Goal: Information Seeking & Learning: Learn about a topic

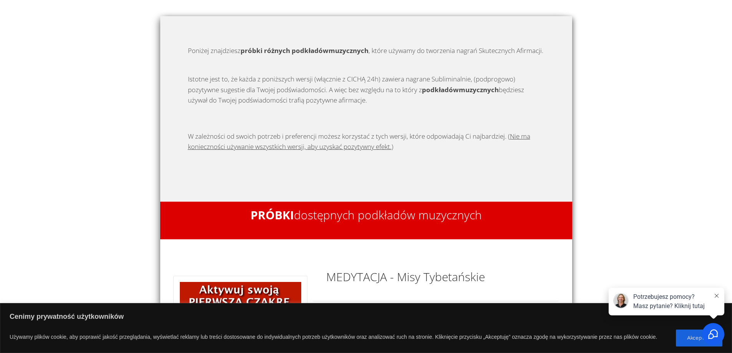
click at [718, 296] on icon at bounding box center [717, 296] width 4 height 4
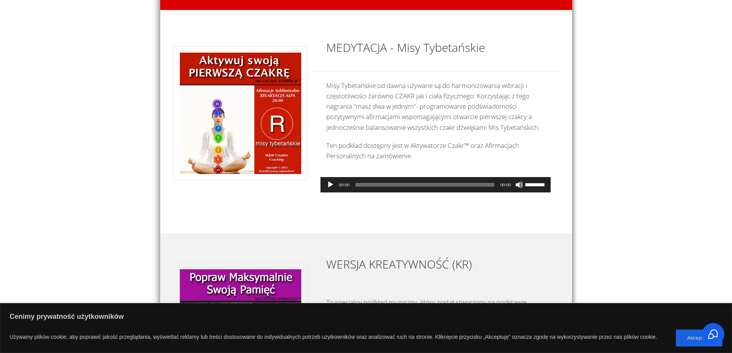
scroll to position [230, 0]
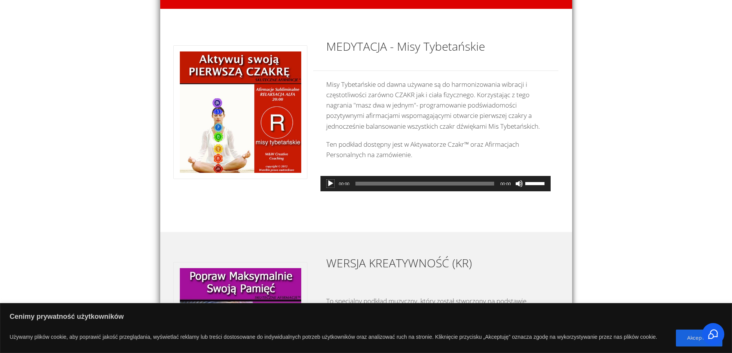
click at [329, 187] on button "Odtwórz" at bounding box center [331, 184] width 8 height 8
click at [332, 187] on button "Zatrzymaj" at bounding box center [331, 184] width 8 height 8
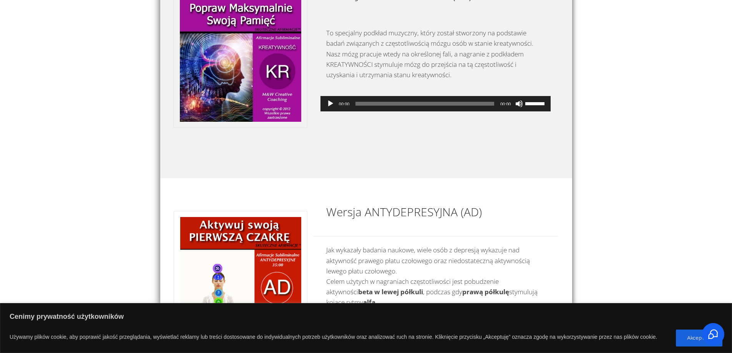
scroll to position [499, 0]
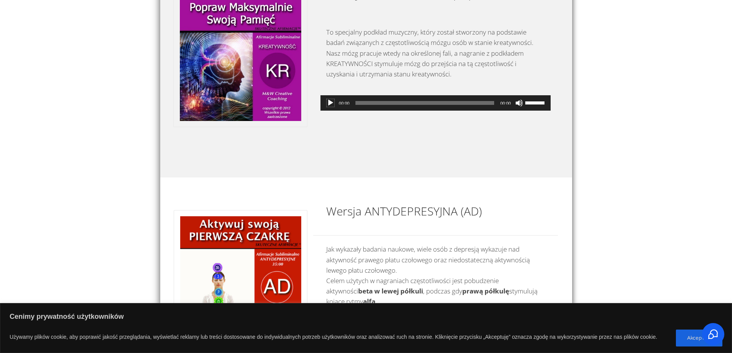
click at [330, 107] on button "Odtwórz" at bounding box center [331, 103] width 8 height 8
click at [330, 107] on button "Zatrzymaj" at bounding box center [331, 103] width 8 height 8
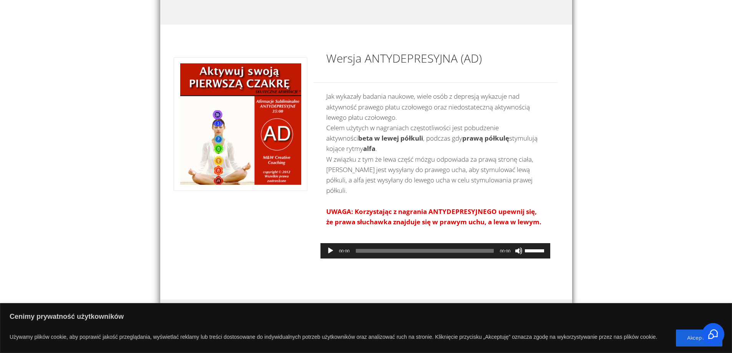
scroll to position [653, 0]
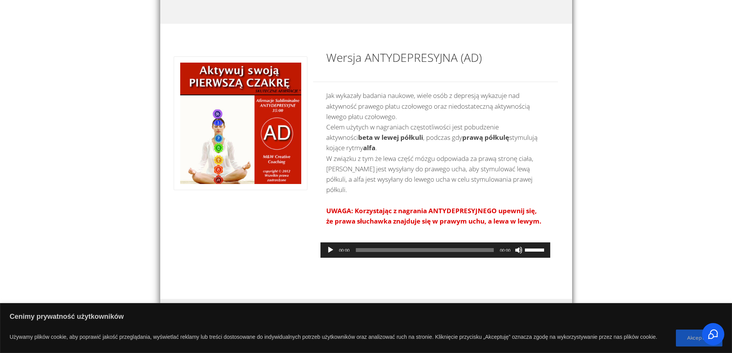
click at [691, 335] on button "Akceptuję" at bounding box center [699, 338] width 46 height 17
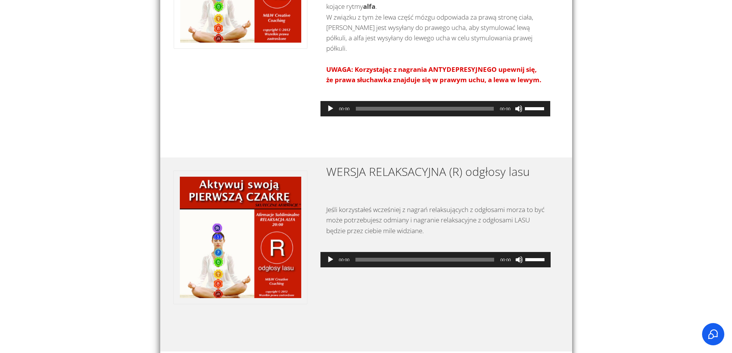
scroll to position [807, 0]
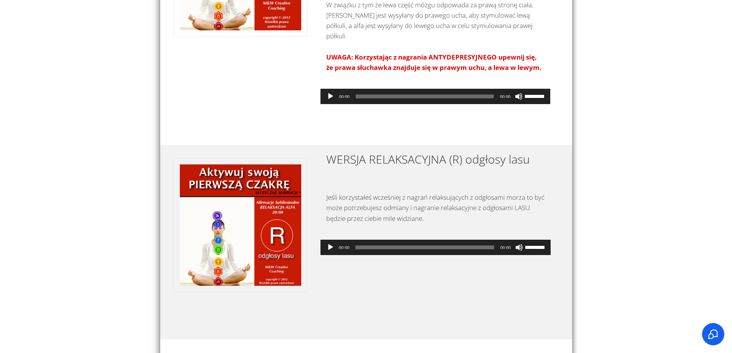
click at [332, 246] on button "Odtwórz" at bounding box center [331, 248] width 8 height 8
click at [328, 247] on button "Zatrzymaj" at bounding box center [331, 248] width 8 height 8
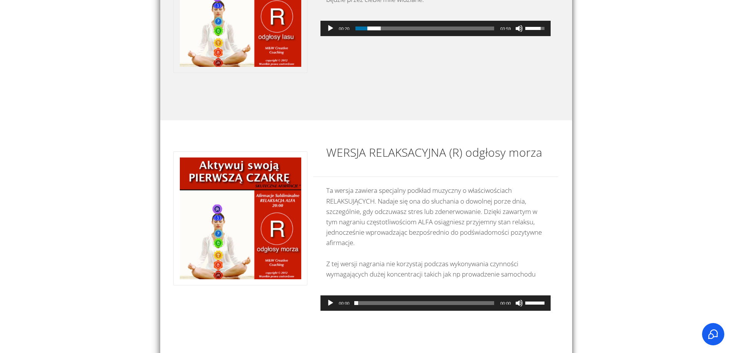
scroll to position [1076, 0]
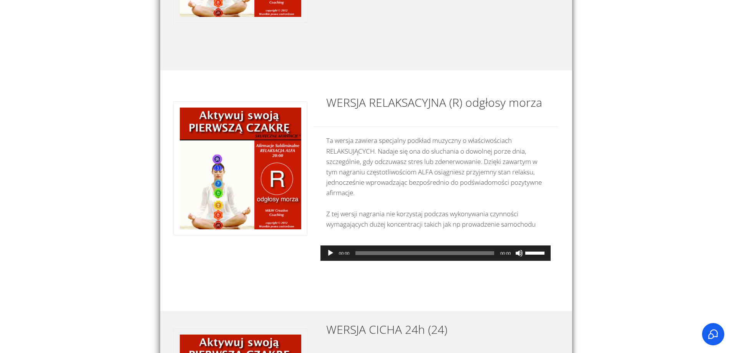
click at [330, 254] on button "Odtwórz" at bounding box center [331, 253] width 8 height 8
click at [446, 253] on span "02:35" at bounding box center [424, 253] width 139 height 4
click at [468, 253] on span "03:14" at bounding box center [424, 253] width 139 height 4
click at [360, 254] on span "00:07" at bounding box center [424, 253] width 139 height 4
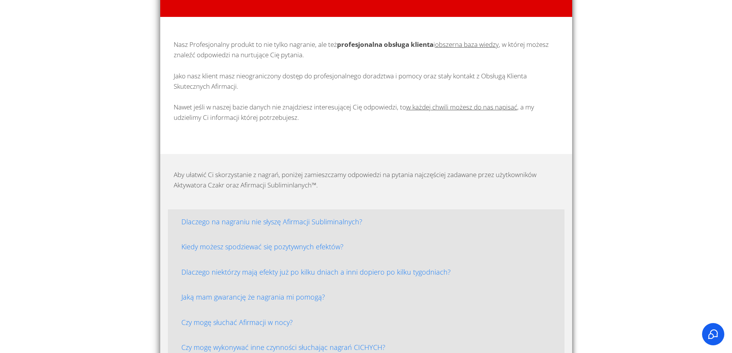
scroll to position [1613, 0]
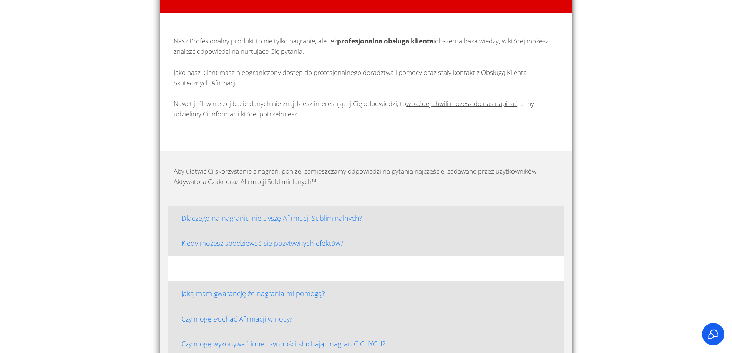
click at [416, 270] on h4 "Dlaczego niektórzy mają efekty już po kilku dniach a inni dopiero po kilku tygo…" at bounding box center [365, 269] width 383 height 12
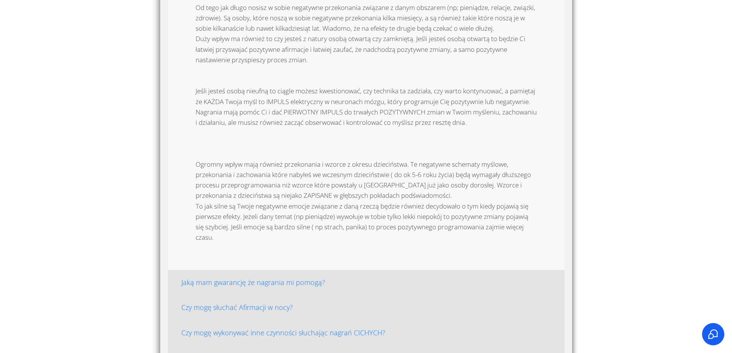
scroll to position [1959, 0]
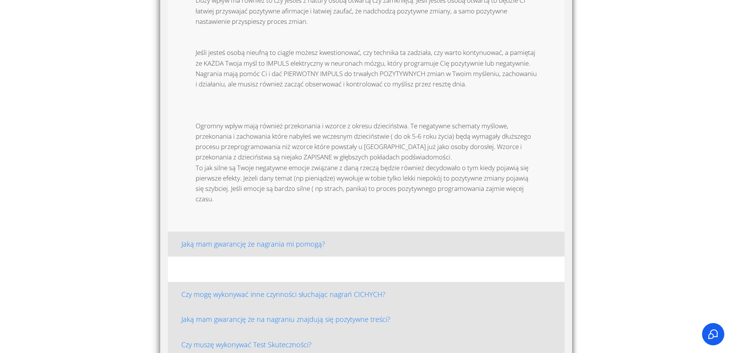
click at [280, 276] on div "Czy mogę słuchać Afirmacji w nocy?" at bounding box center [366, 269] width 396 height 25
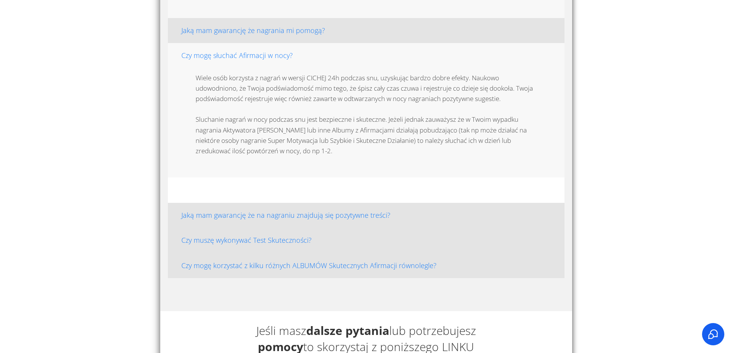
scroll to position [2190, 0]
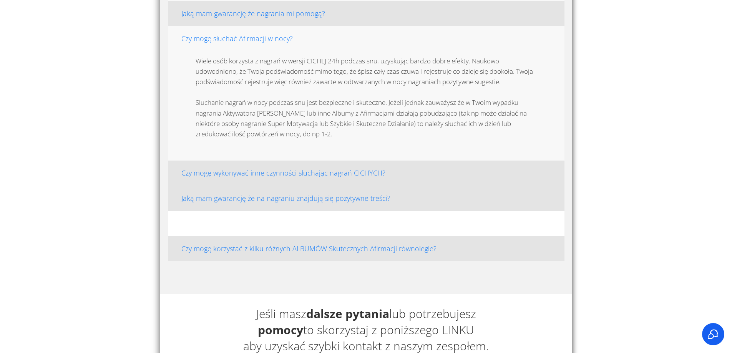
click at [294, 221] on h4 "Czy muszę wykonywać Test Skuteczności?" at bounding box center [365, 223] width 383 height 12
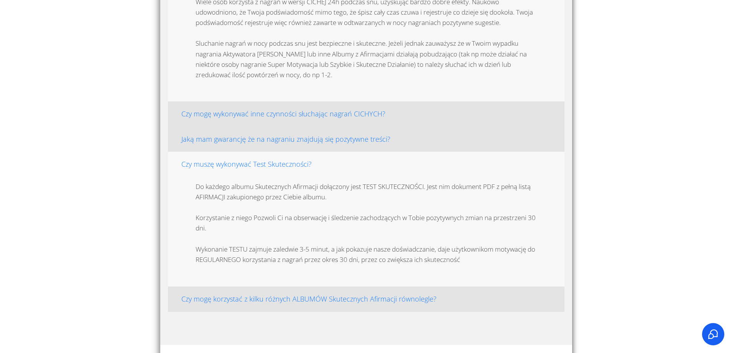
scroll to position [2266, 0]
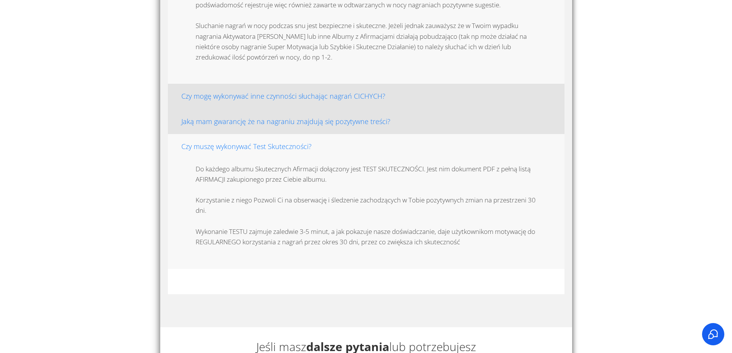
click at [396, 285] on h4 "Czy mogę korzystać z kilku różnych ALBUMÓW Skutecznych Afirmacji równolegle?" at bounding box center [365, 281] width 383 height 12
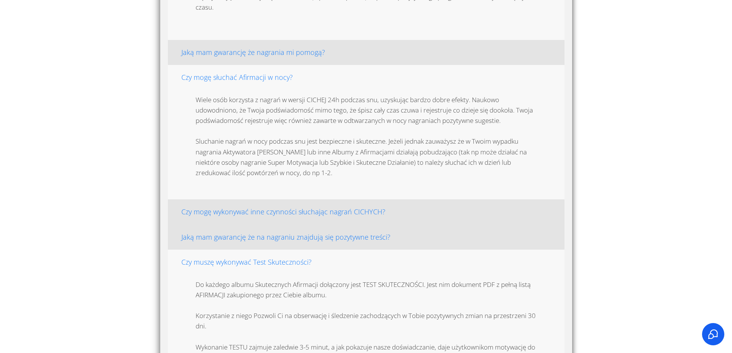
scroll to position [2113, 0]
